Goal: Transaction & Acquisition: Purchase product/service

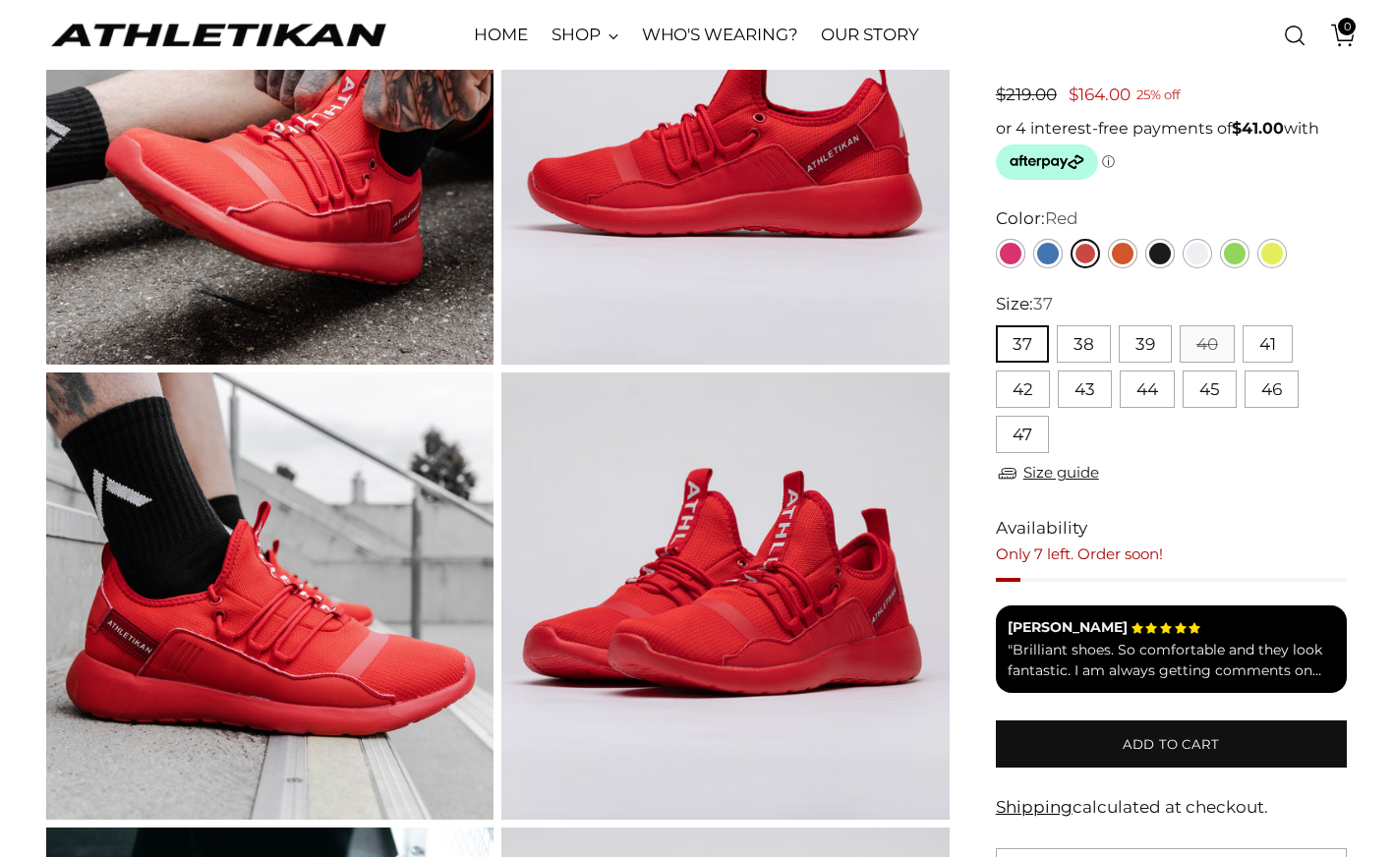
scroll to position [257, 0]
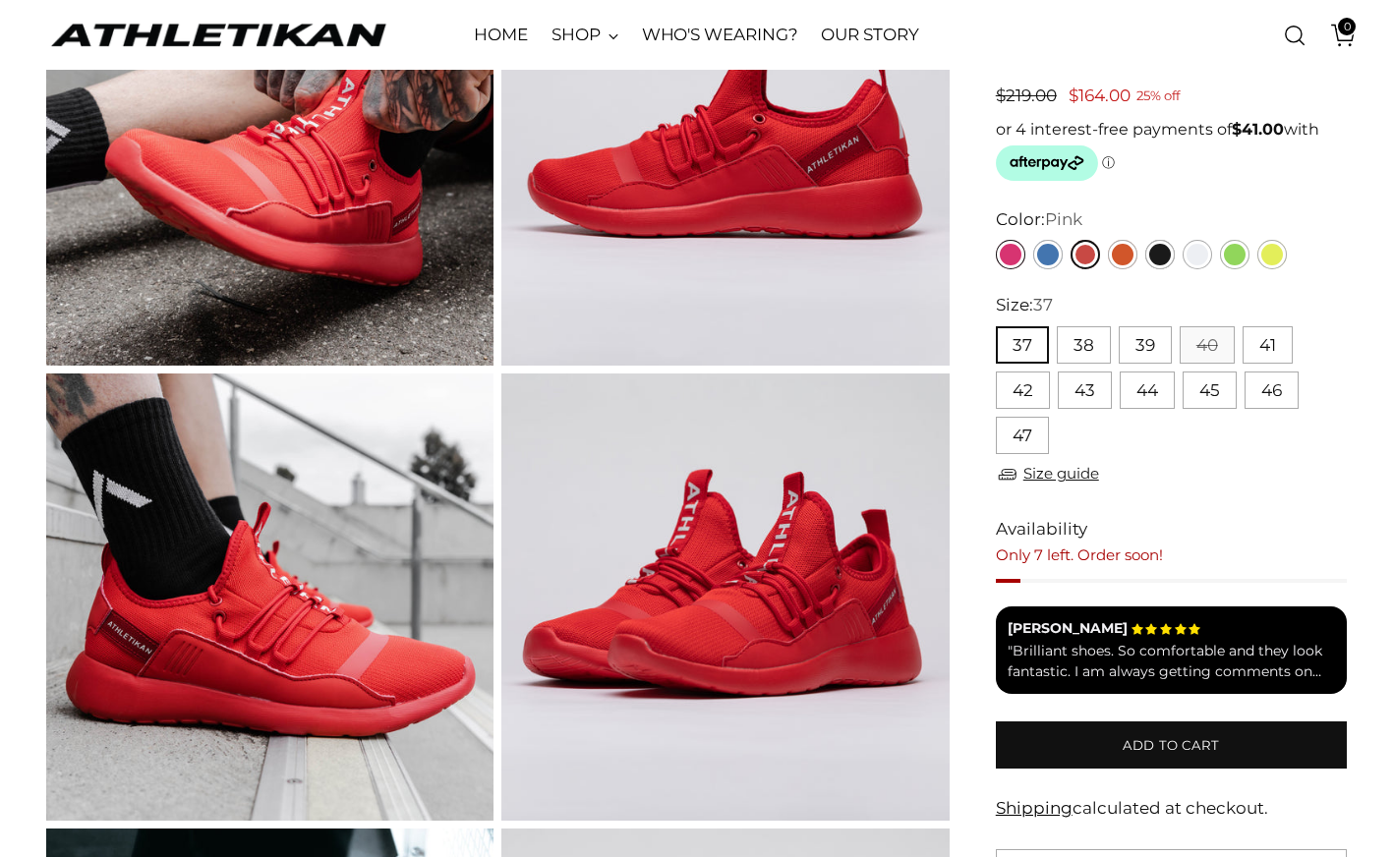
click at [1013, 258] on link "Pink" at bounding box center [1010, 254] width 29 height 29
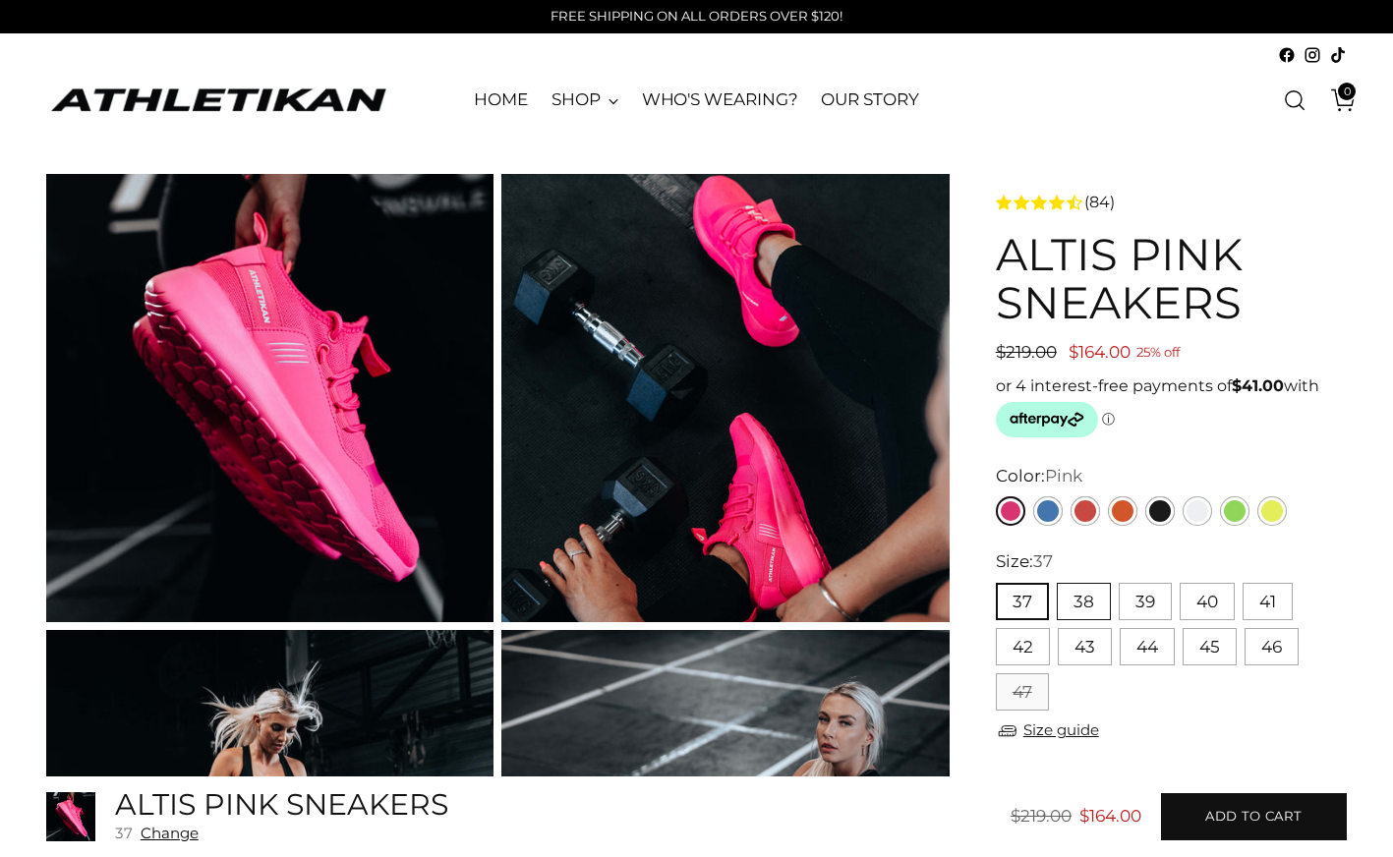
click at [1081, 601] on button "38" at bounding box center [1084, 601] width 54 height 37
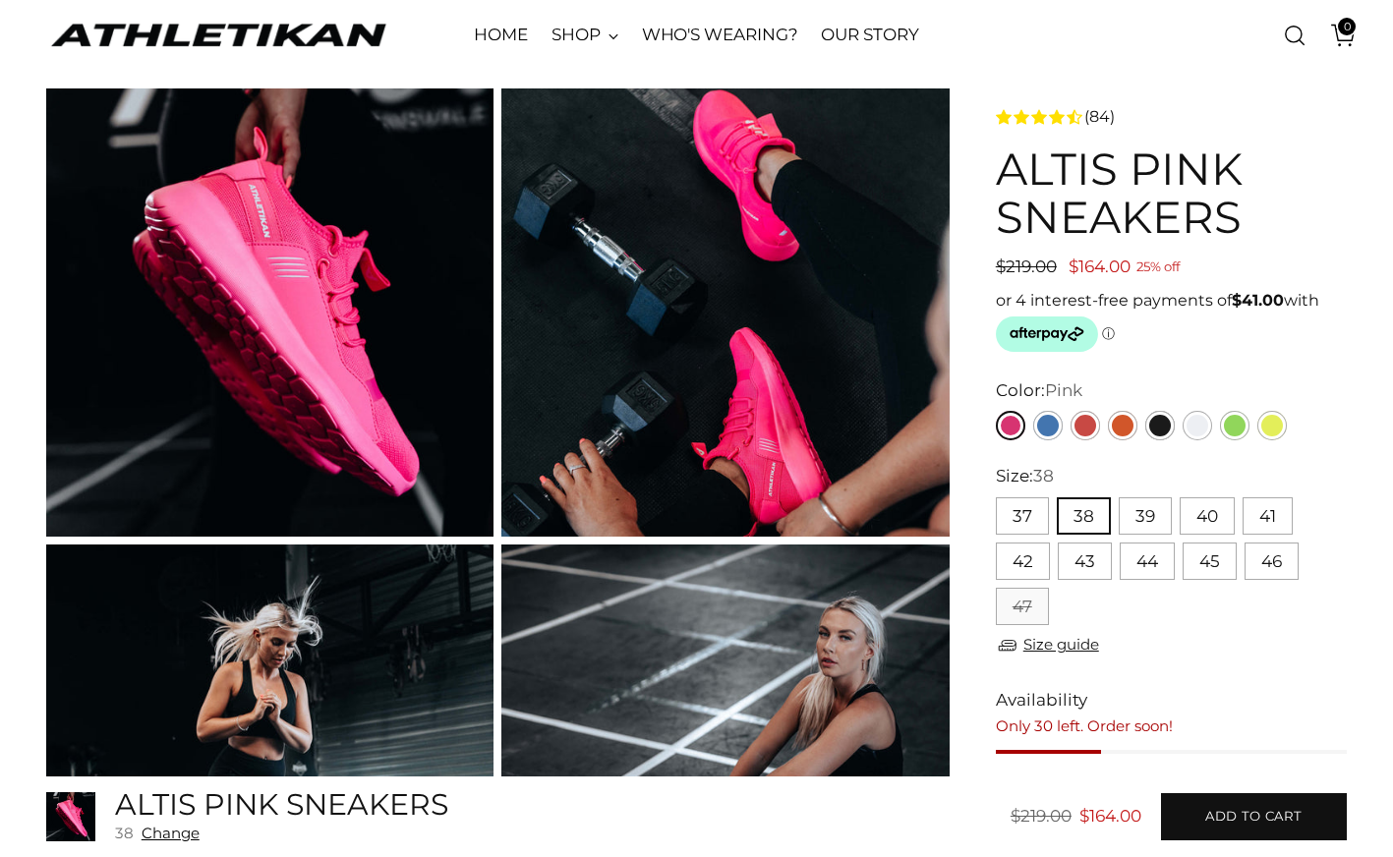
scroll to position [61, 0]
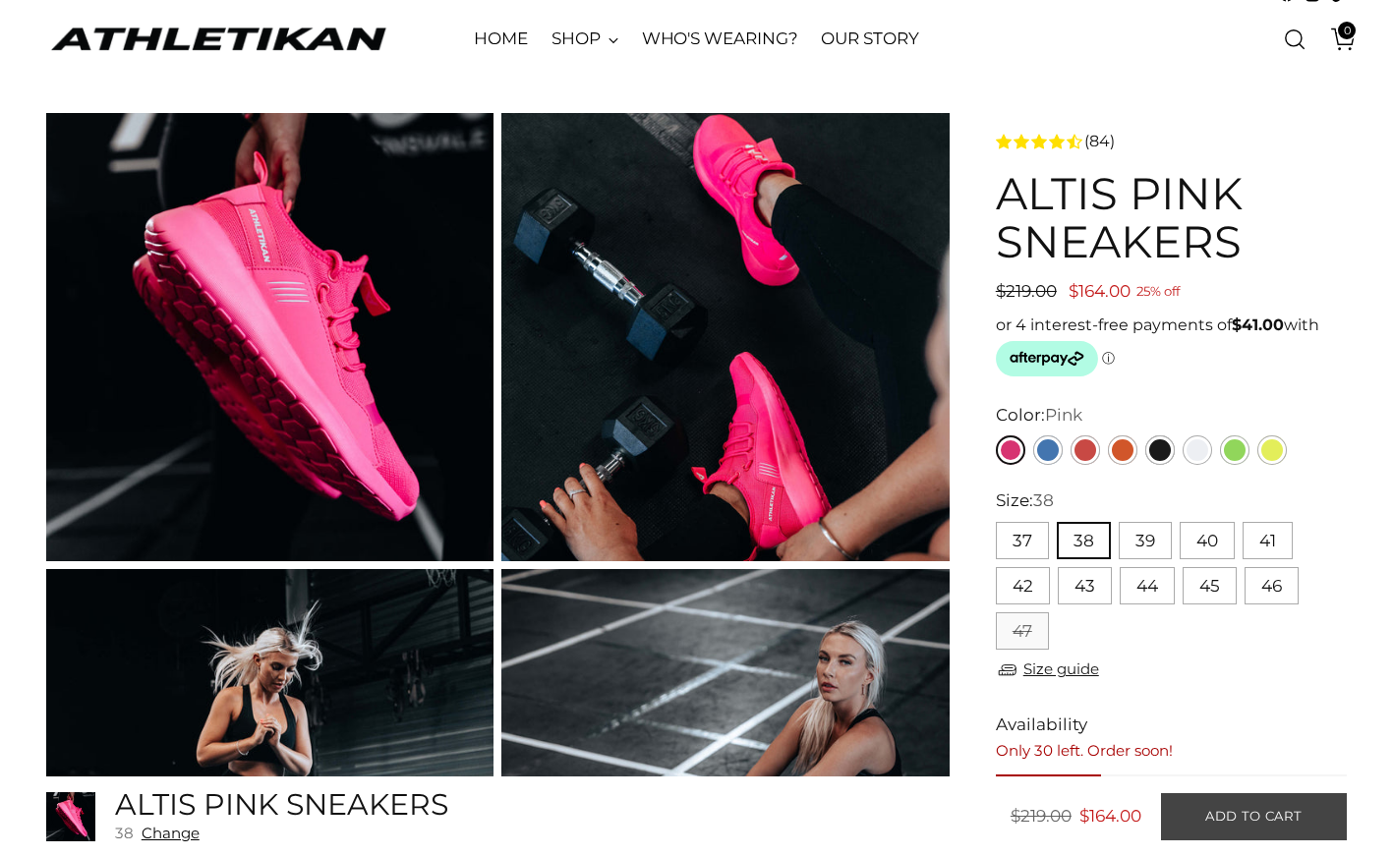
click at [1253, 815] on span "Add to cart" at bounding box center [1253, 816] width 97 height 19
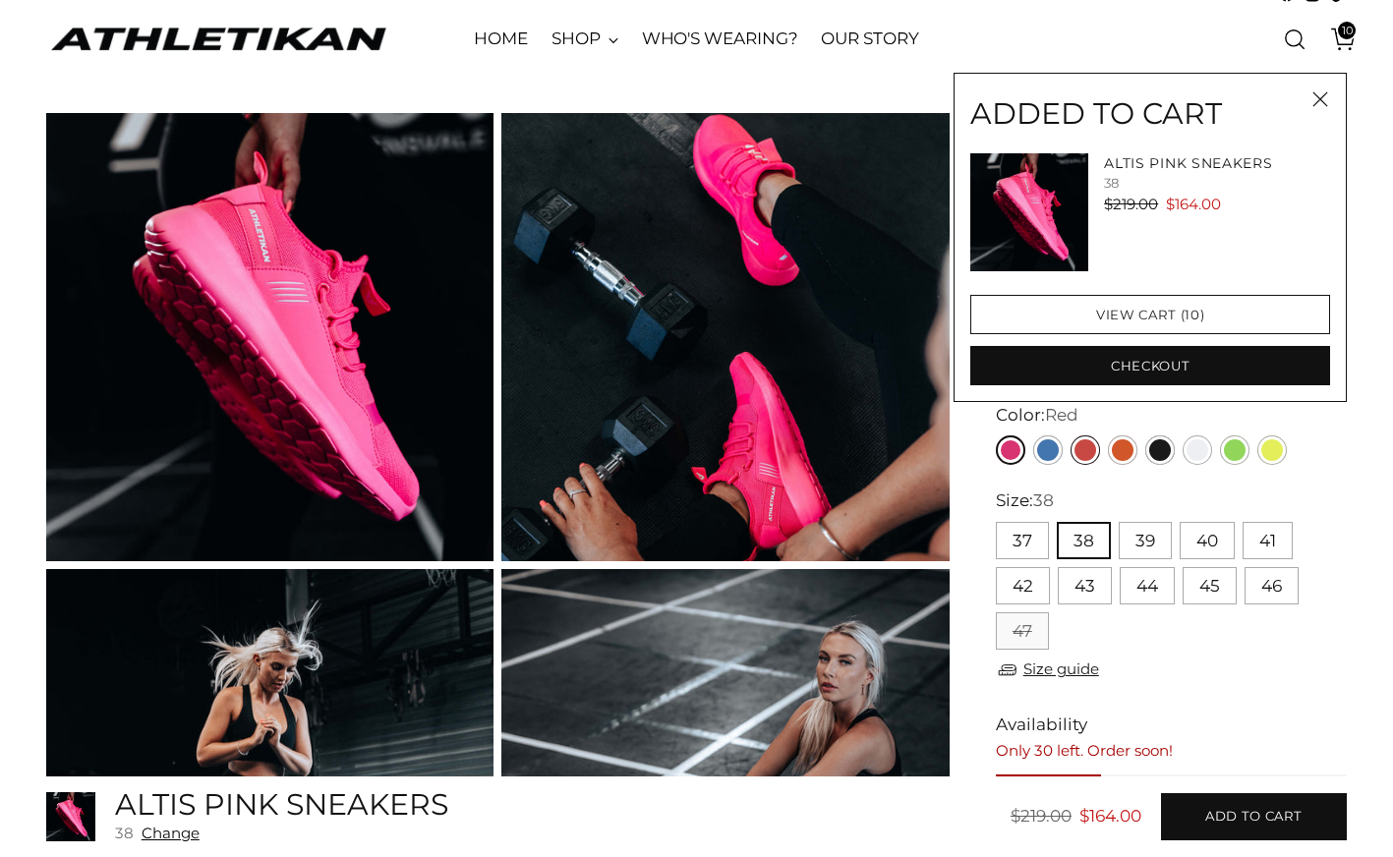
click at [1088, 450] on link "Red" at bounding box center [1084, 449] width 29 height 29
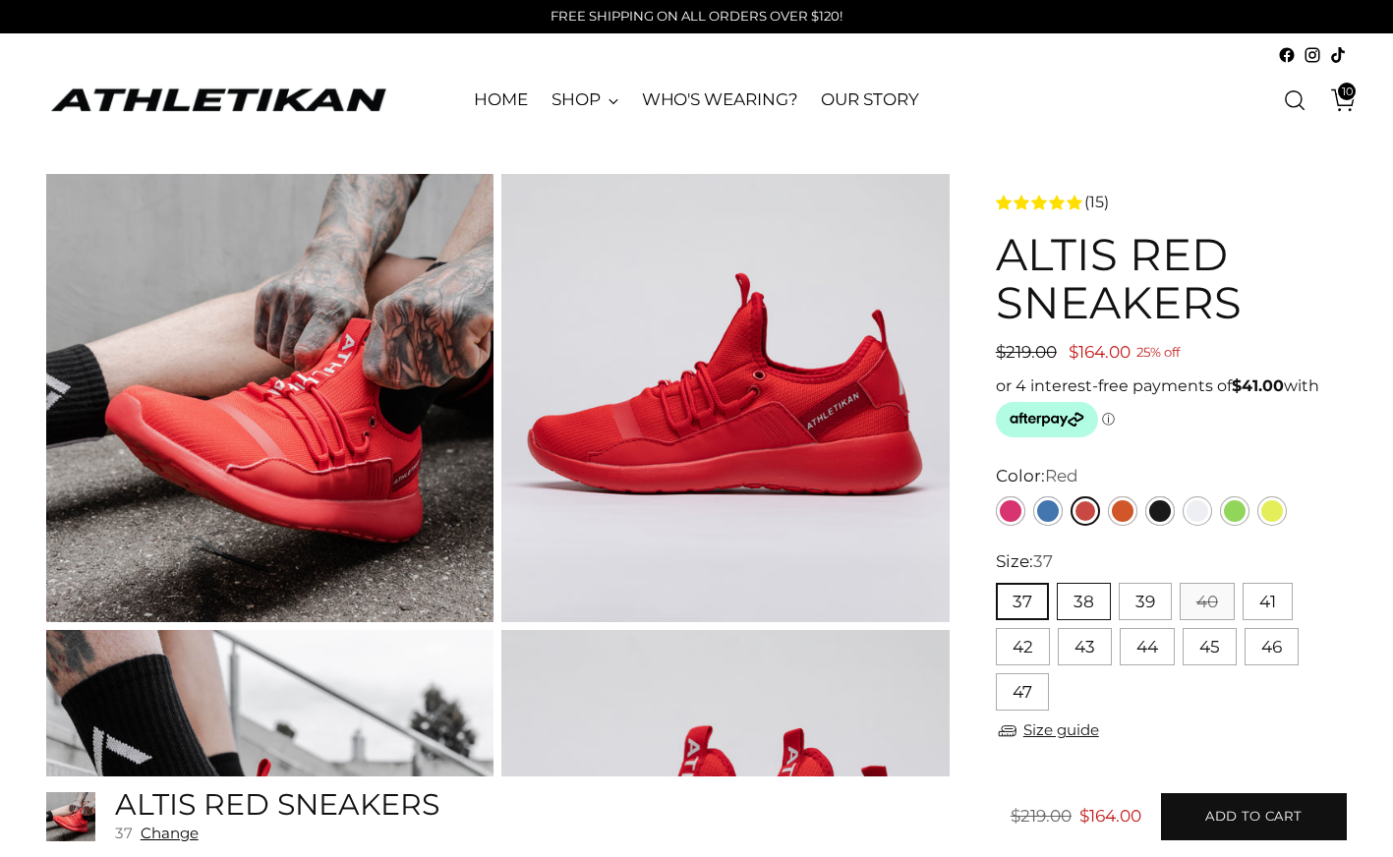
click at [1081, 603] on button "38" at bounding box center [1084, 601] width 54 height 37
click at [1252, 817] on span "Add to cart" at bounding box center [1253, 816] width 97 height 19
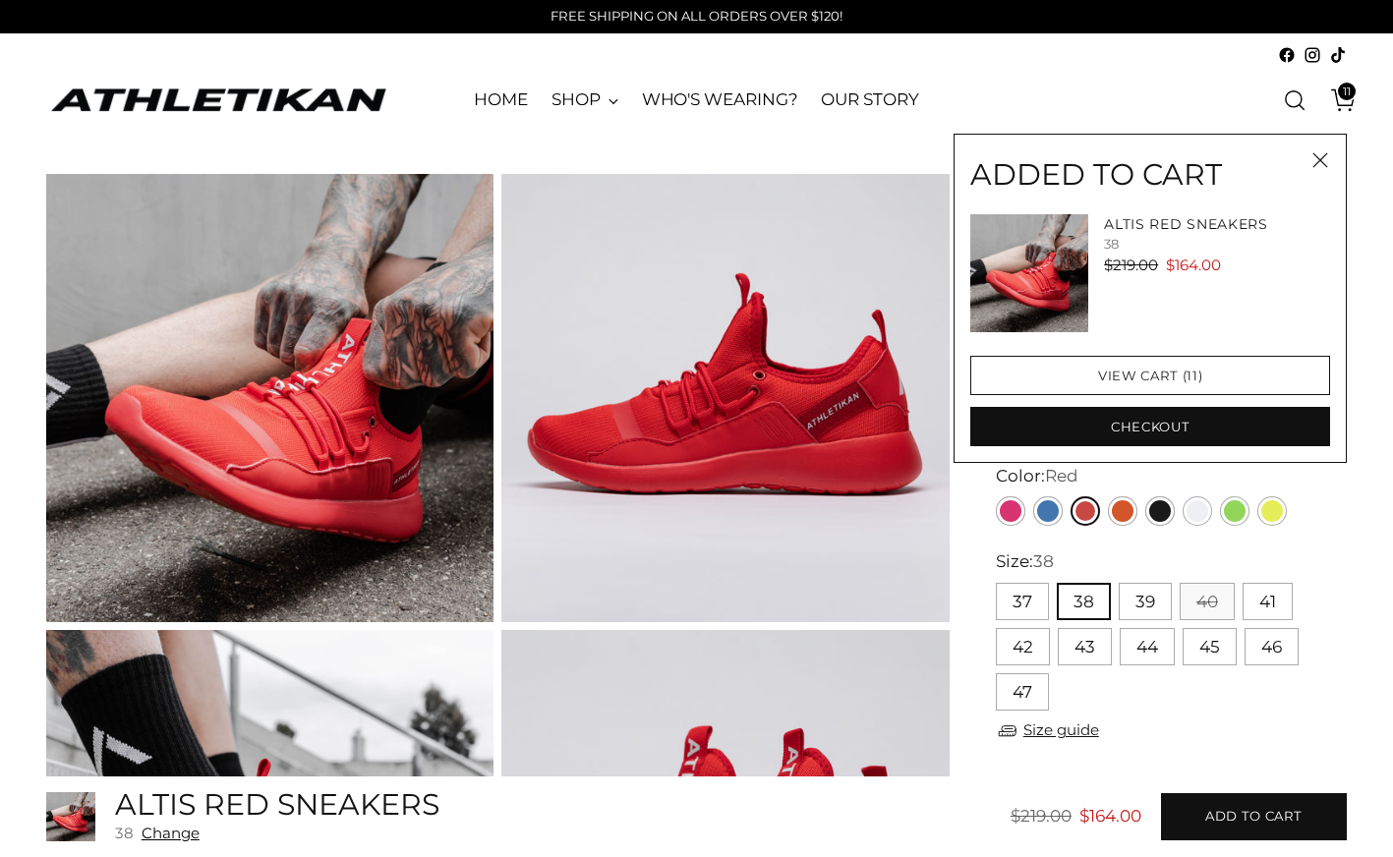
drag, startPoint x: 1130, startPoint y: 553, endPoint x: 1109, endPoint y: 544, distance: 23.8
click at [1130, 553] on div "Size: 38" at bounding box center [1172, 562] width 352 height 26
click at [1123, 510] on link "Orange" at bounding box center [1122, 510] width 29 height 29
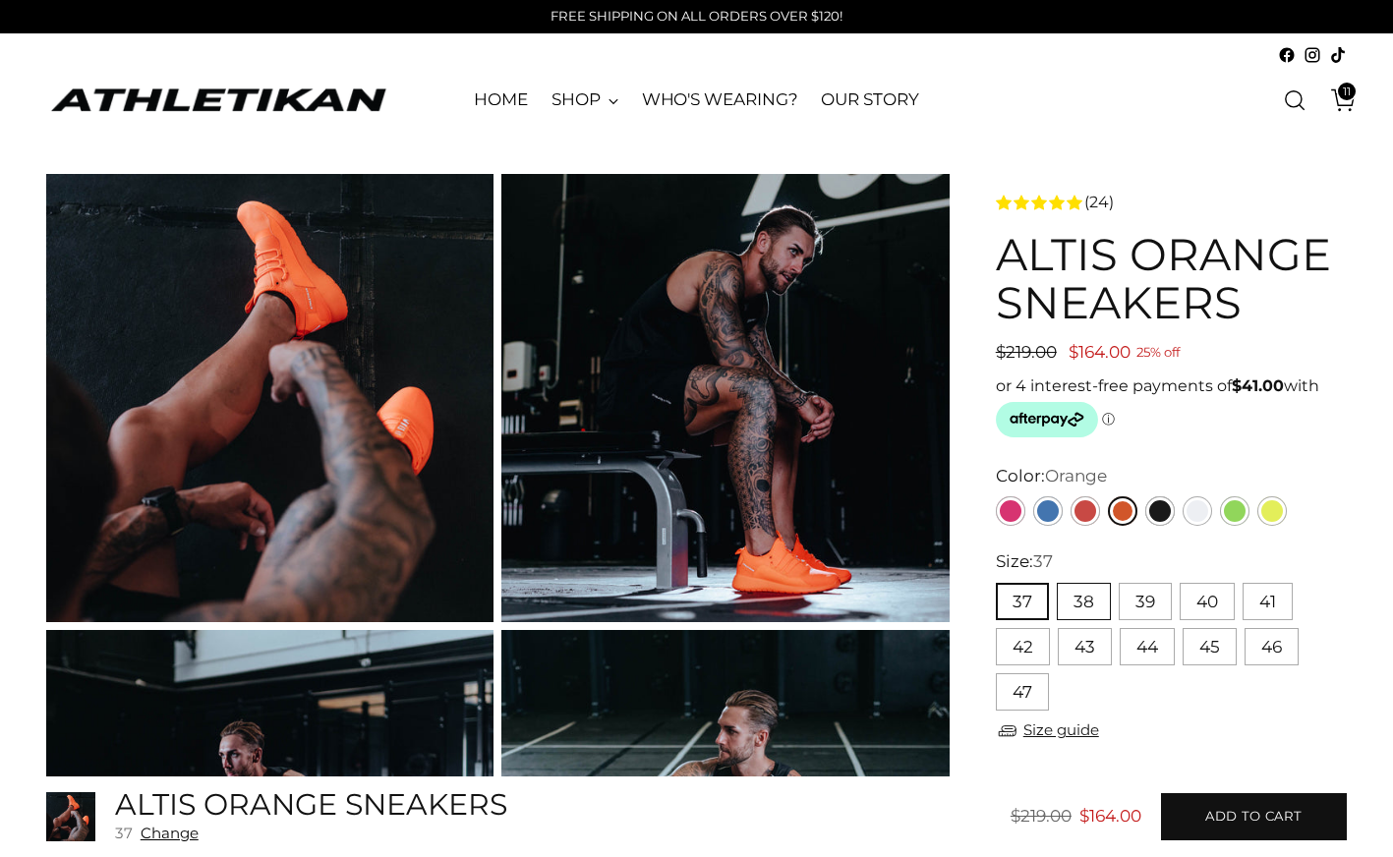
click at [1087, 602] on button "38" at bounding box center [1084, 601] width 54 height 37
click at [1268, 815] on span "Add to cart" at bounding box center [1253, 816] width 97 height 19
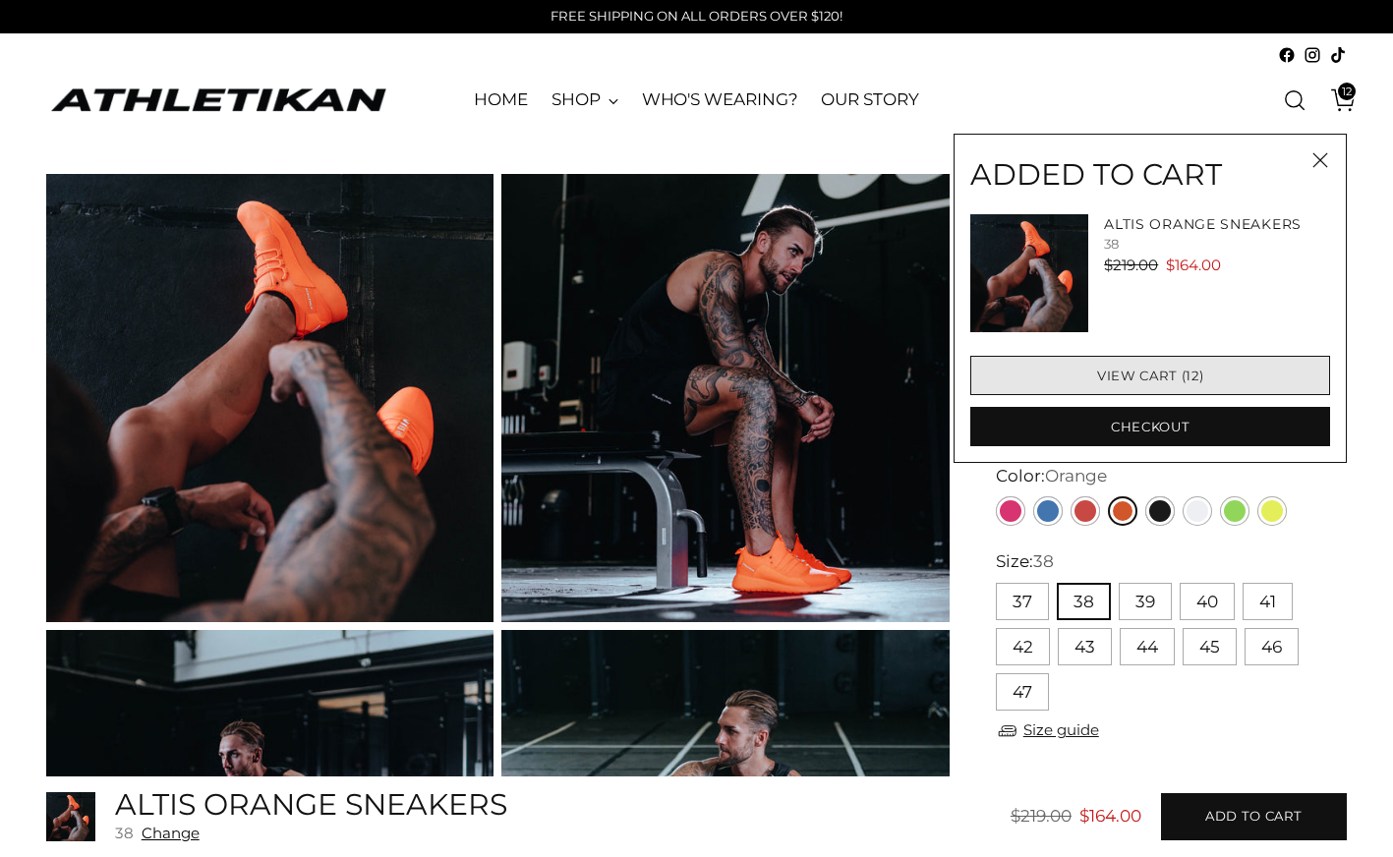
click at [1196, 375] on link "View cart (12)" at bounding box center [1150, 375] width 360 height 39
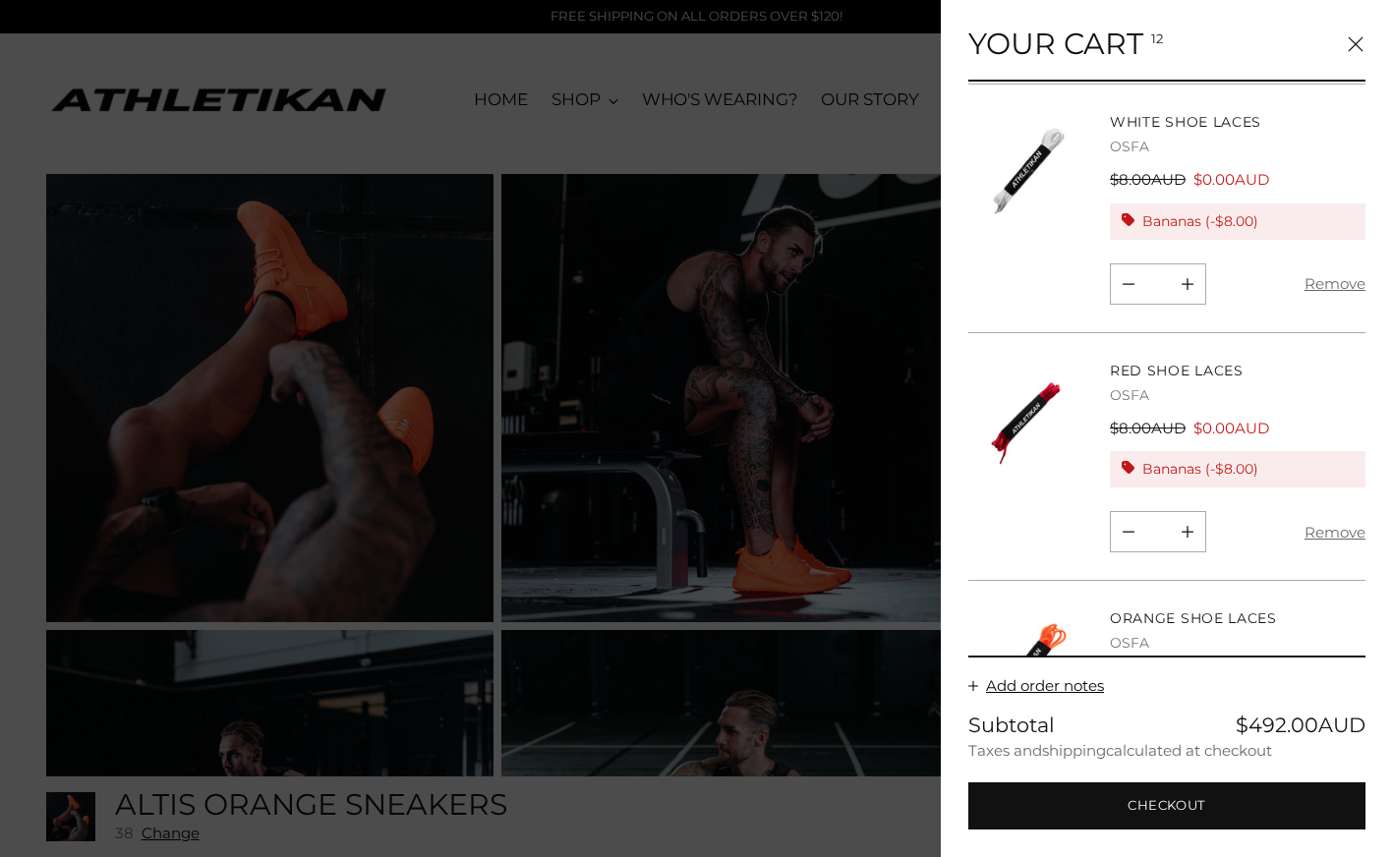
scroll to position [1392, 0]
click at [1189, 524] on icon "Add product quantity" at bounding box center [1187, 530] width 12 height 12
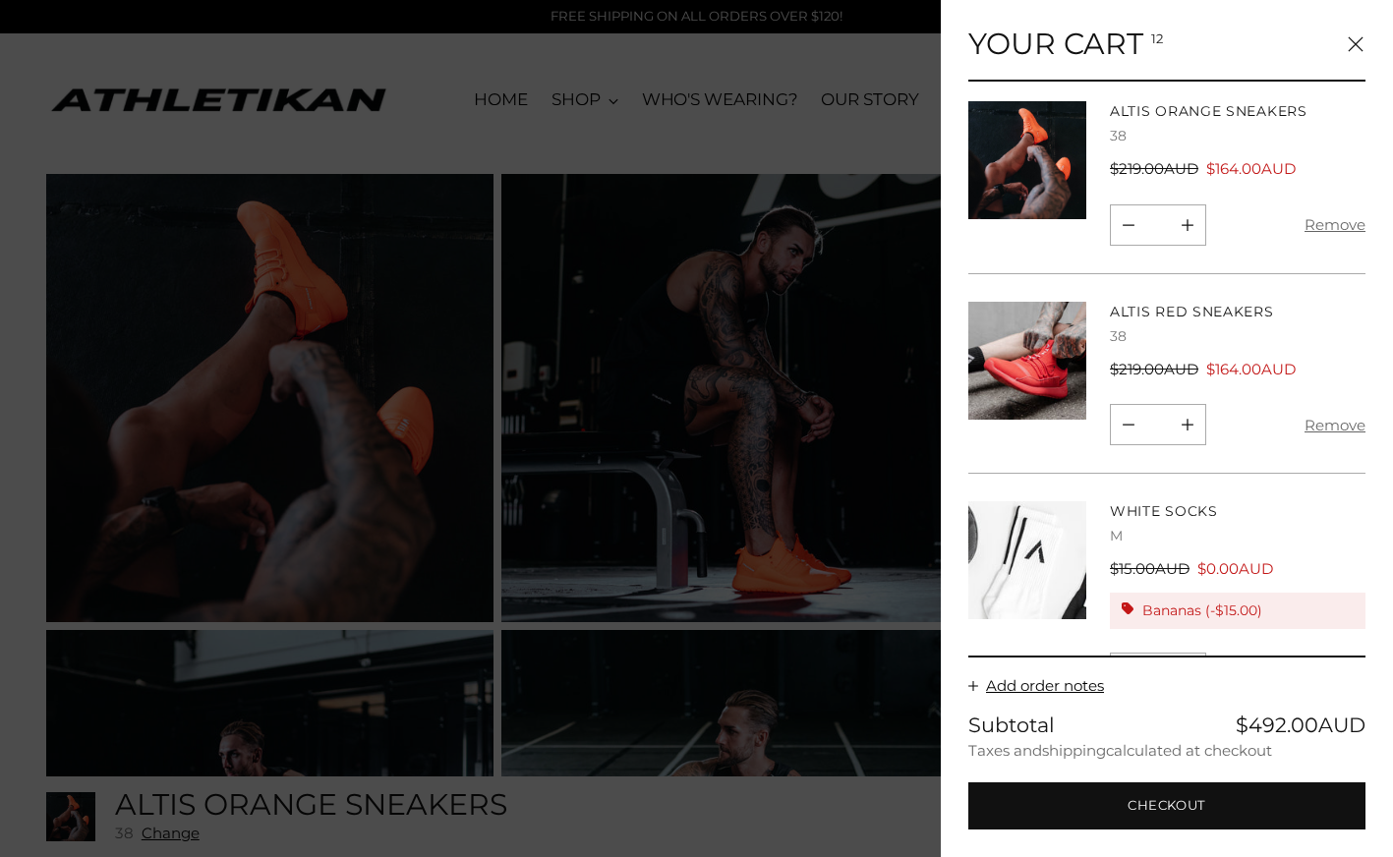
scroll to position [7, 0]
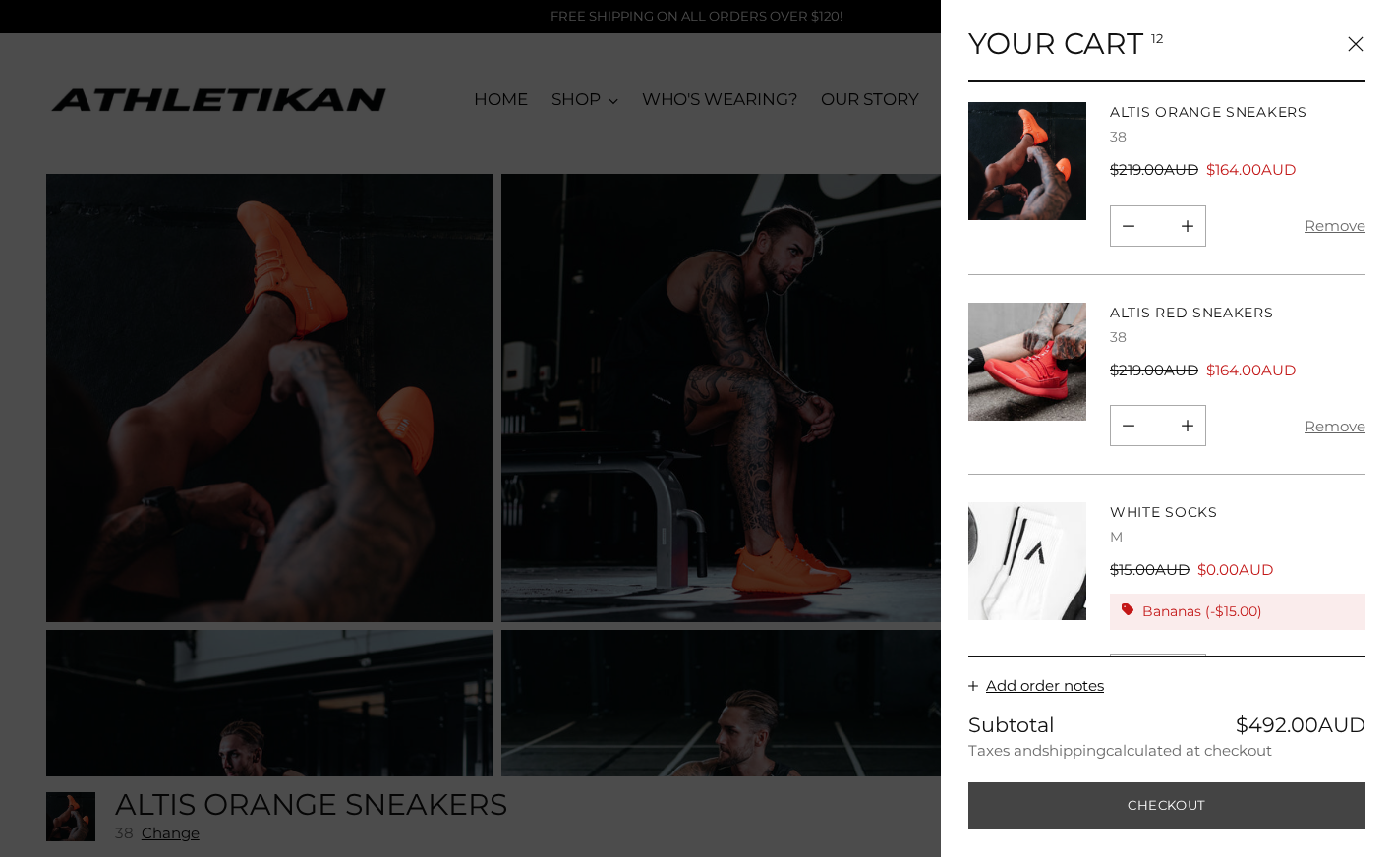
click at [1159, 806] on button "Checkout" at bounding box center [1166, 805] width 397 height 47
